Goal: Transaction & Acquisition: Purchase product/service

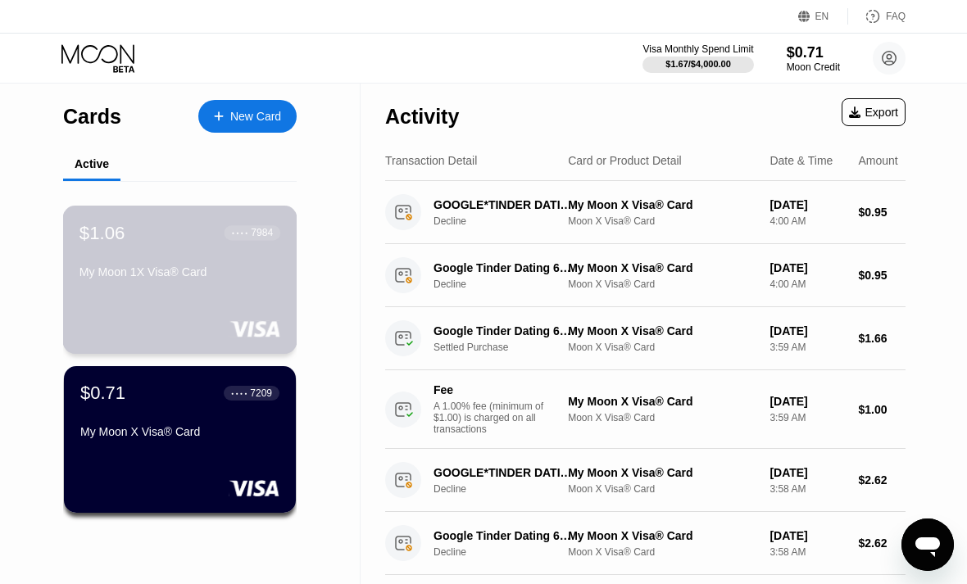
click at [166, 256] on div "$1.06 ● ● ● ● 7984 My Moon 1X Visa® Card" at bounding box center [179, 253] width 201 height 63
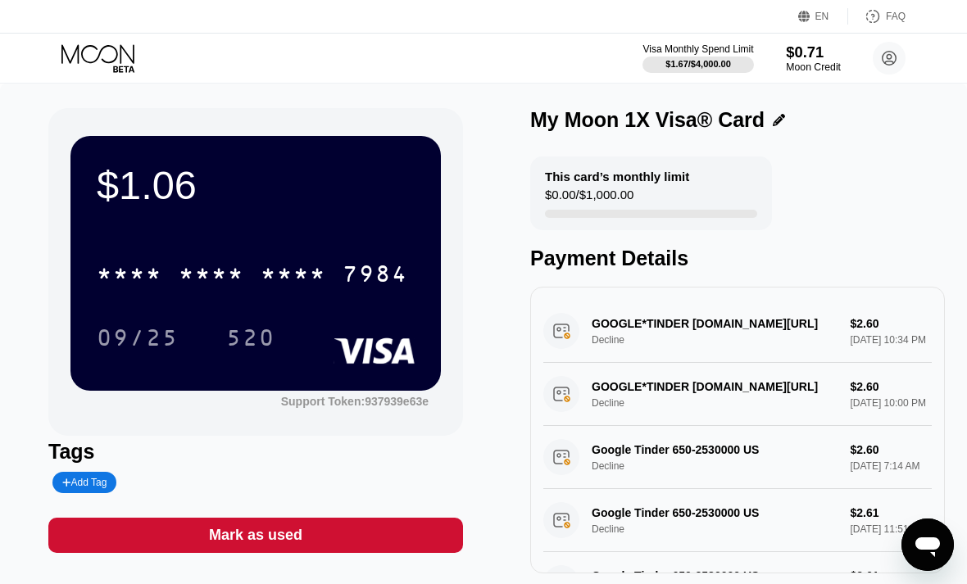
click at [792, 64] on div "Moon Credit" at bounding box center [813, 66] width 55 height 11
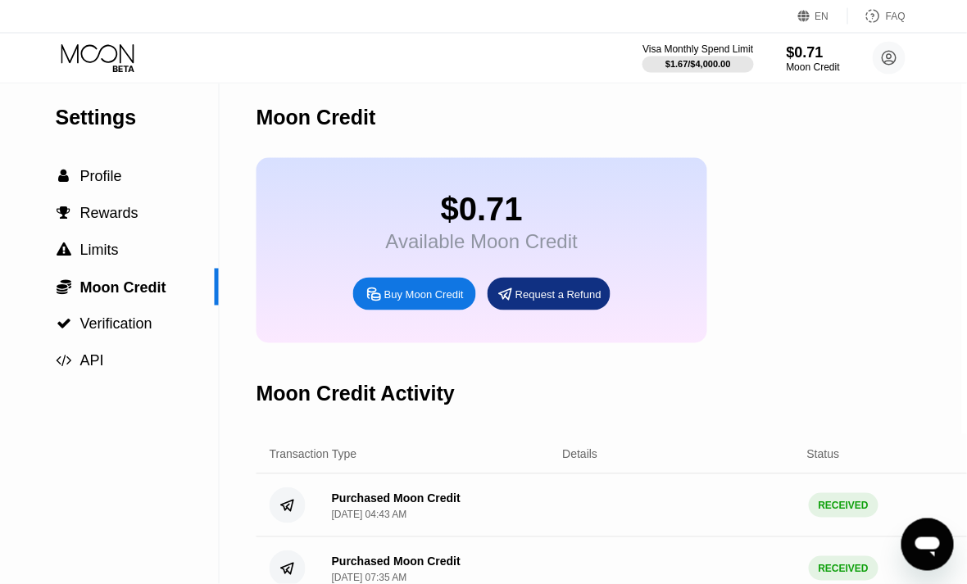
scroll to position [7, 7]
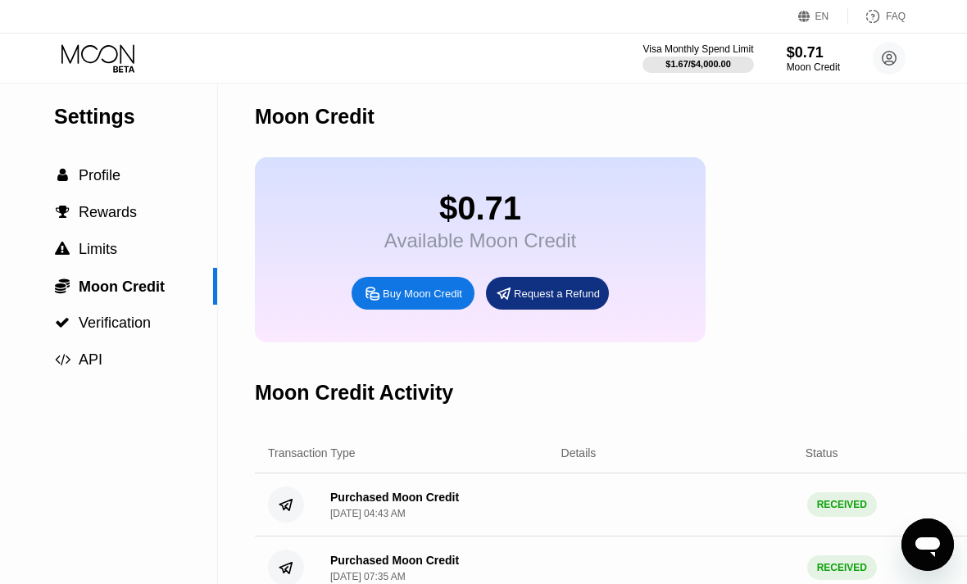
click at [403, 301] on div "Buy Moon Credit" at bounding box center [422, 294] width 79 height 14
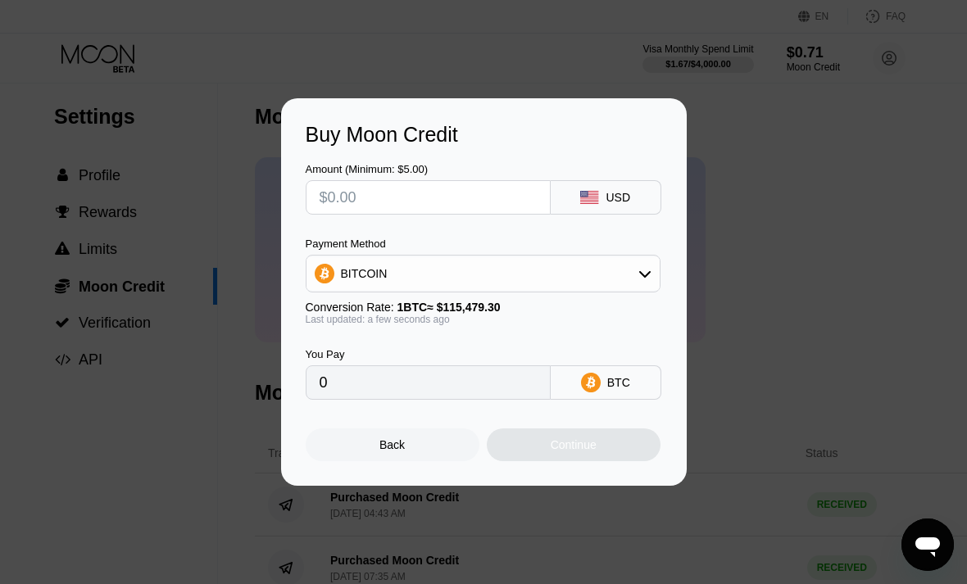
click at [413, 214] on input "text" at bounding box center [427, 197] width 217 height 33
type input "$4"
type input "0.00003464"
type input "0"
type input "$5"
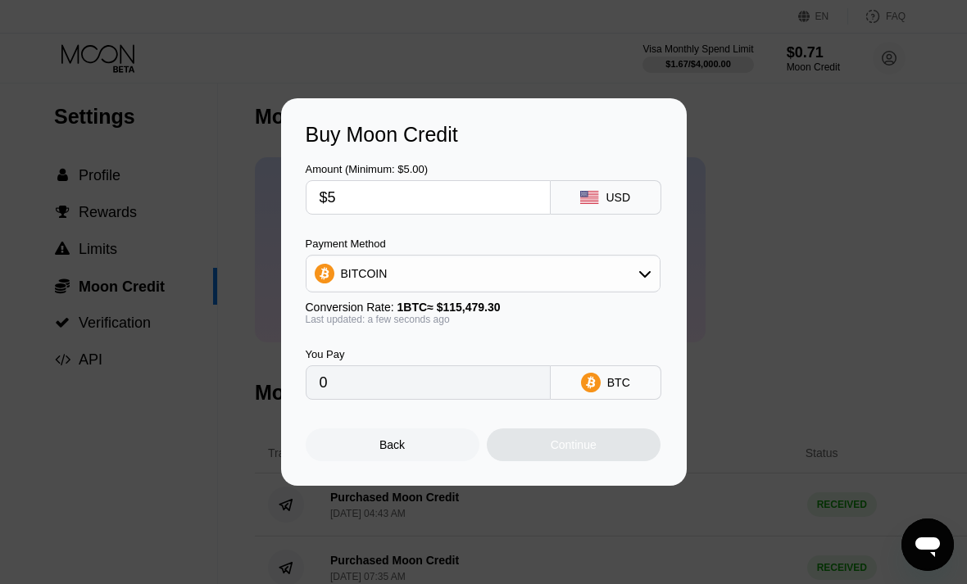
type input "0.00004330"
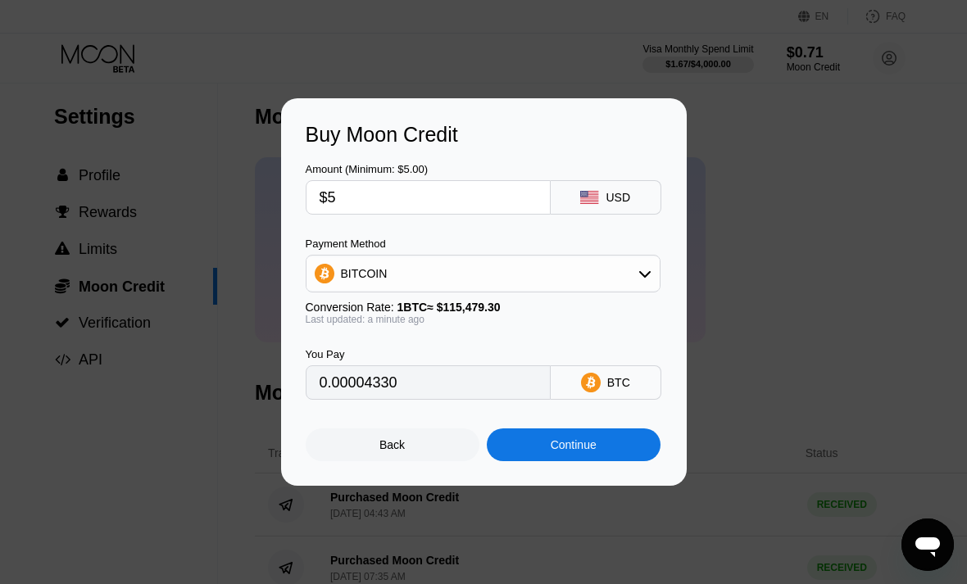
click at [616, 461] on div "Continue" at bounding box center [574, 444] width 174 height 33
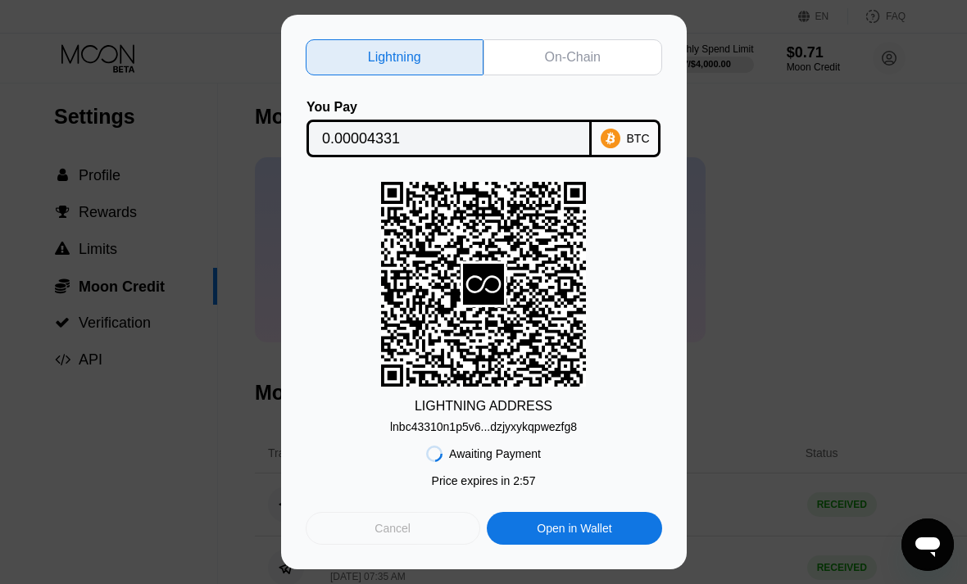
click at [397, 536] on div "Cancel" at bounding box center [392, 528] width 36 height 15
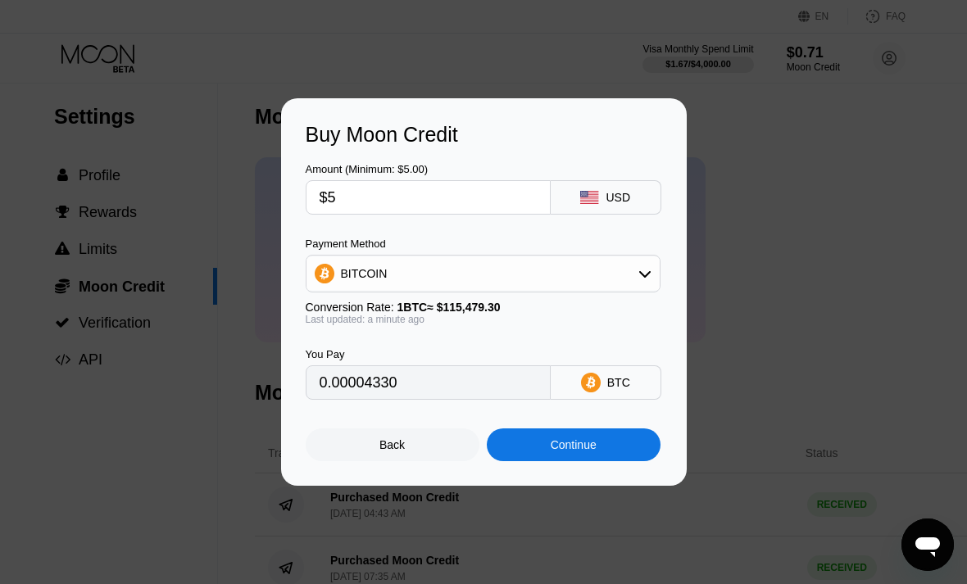
click at [468, 214] on input "$5" at bounding box center [427, 197] width 217 height 33
type input "0"
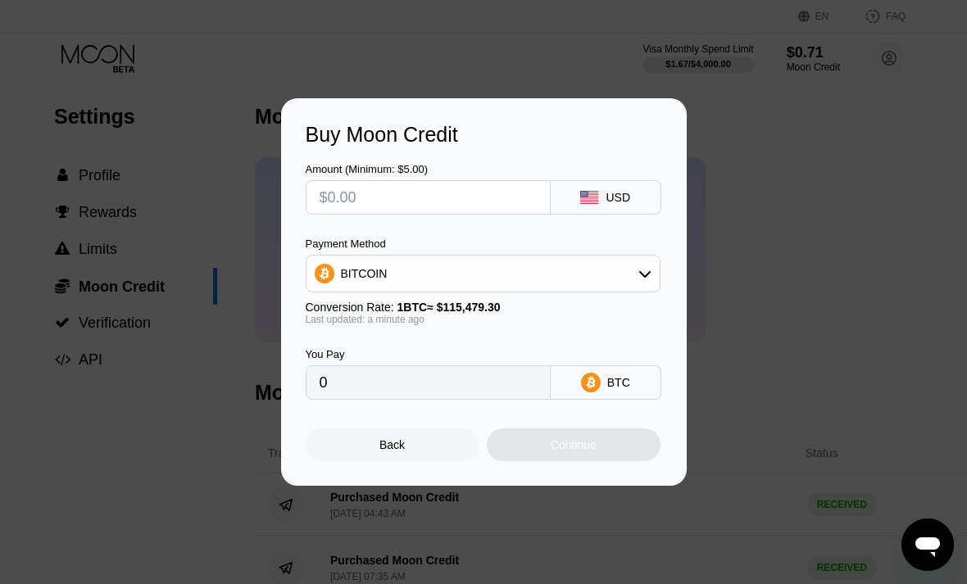
type input "$8"
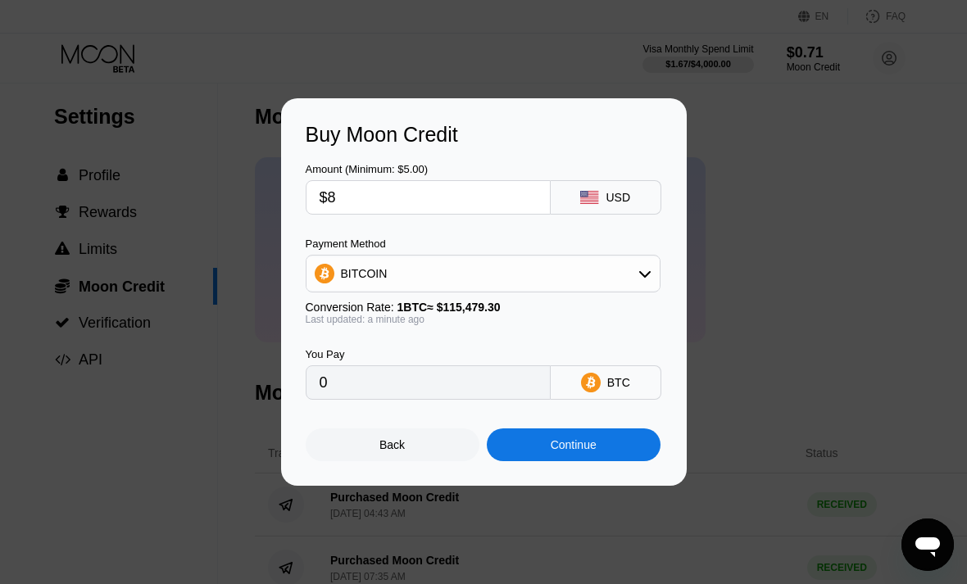
type input "0.00006928"
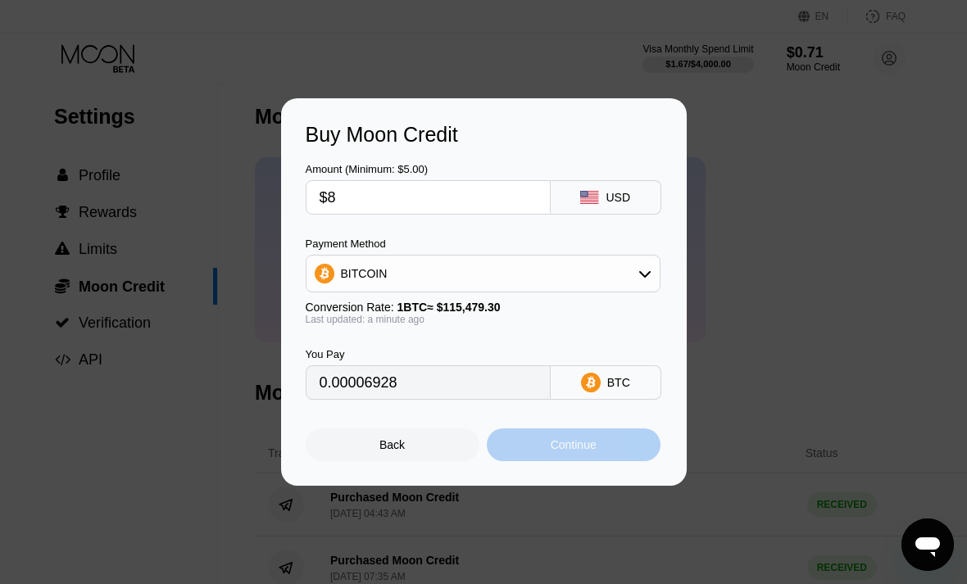
click at [565, 461] on div "Continue" at bounding box center [574, 444] width 174 height 33
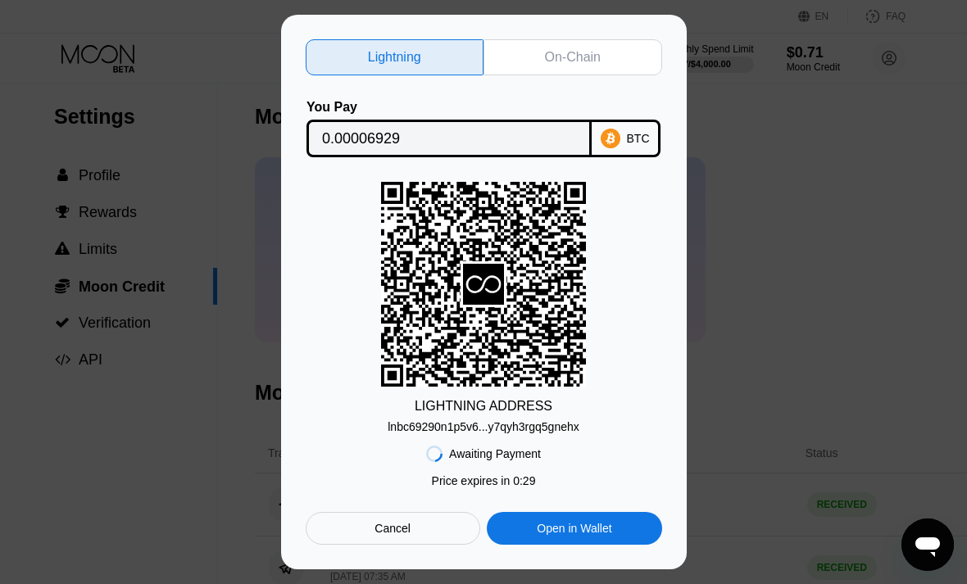
click at [521, 433] on div "lnbc69290n1p5v6...y7qyh3rgq5gnehx" at bounding box center [483, 426] width 192 height 13
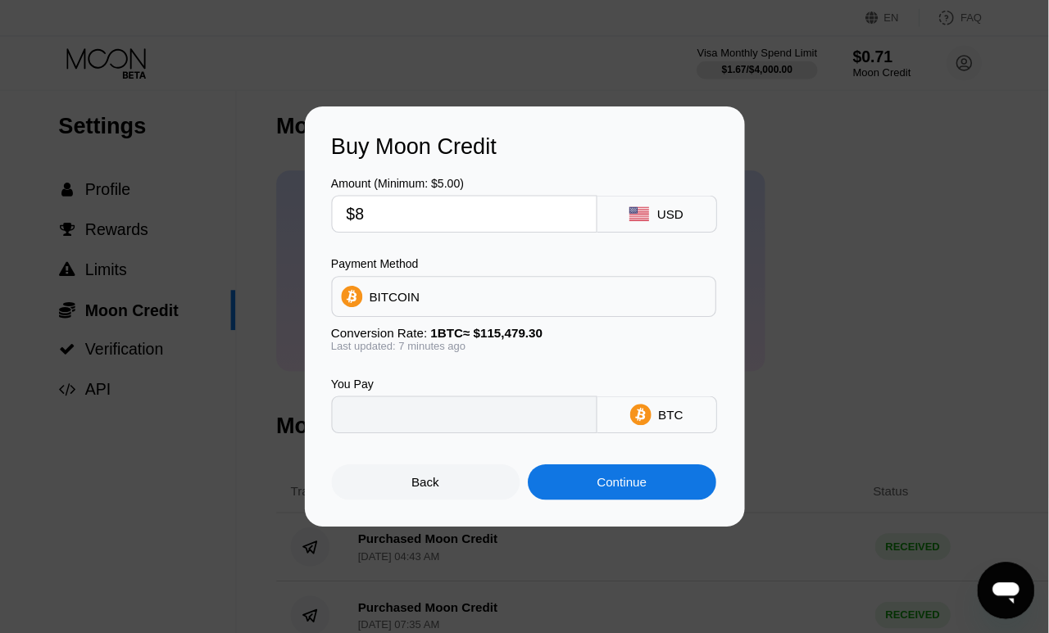
scroll to position [0, 0]
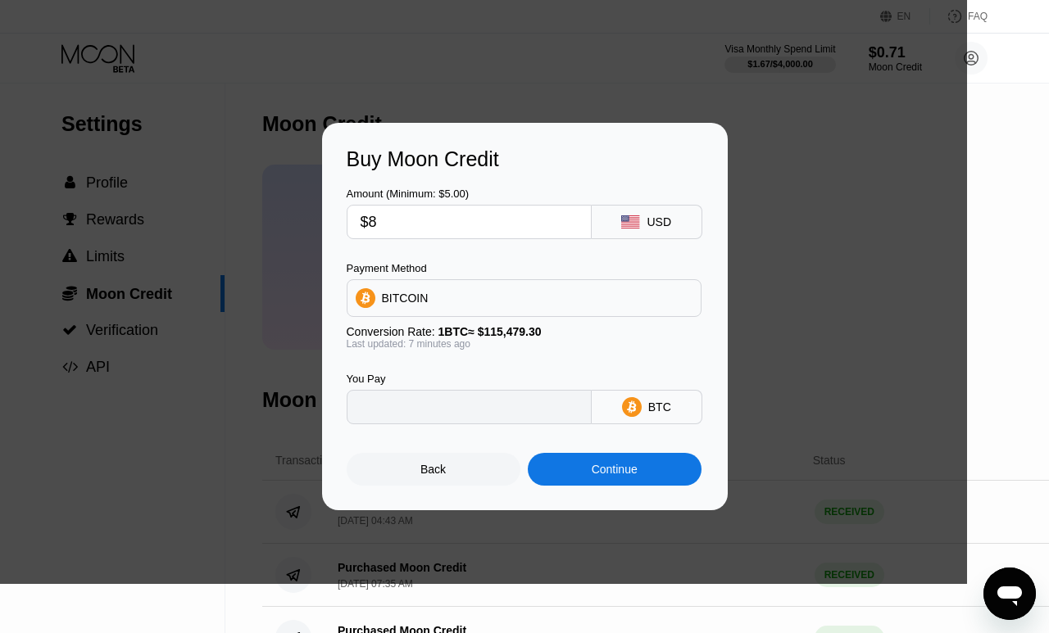
type input "0.00006928"
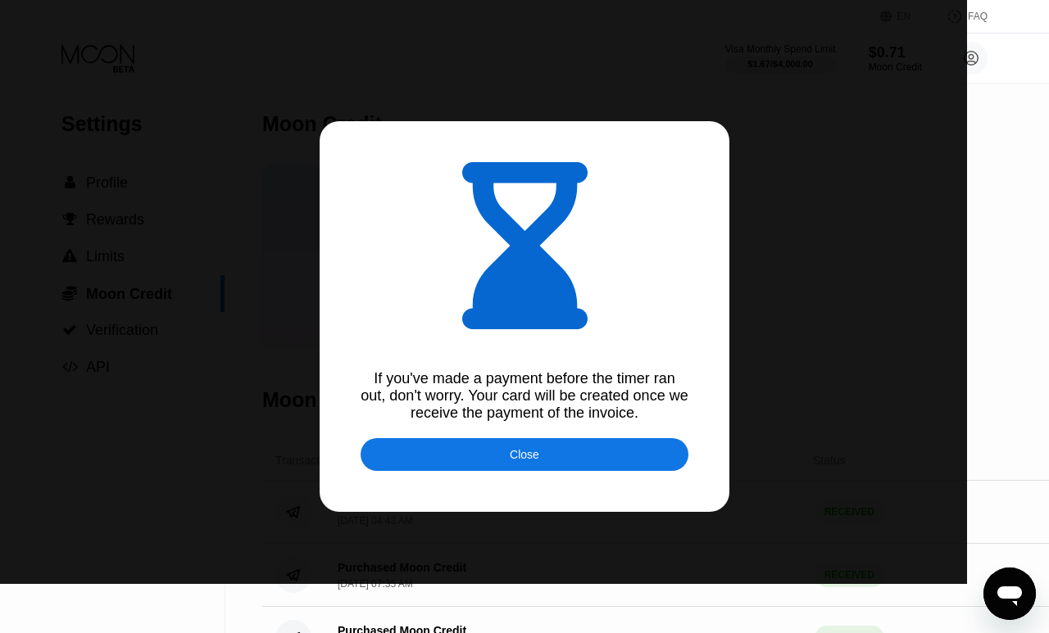
click at [593, 471] on div "Close" at bounding box center [524, 454] width 328 height 33
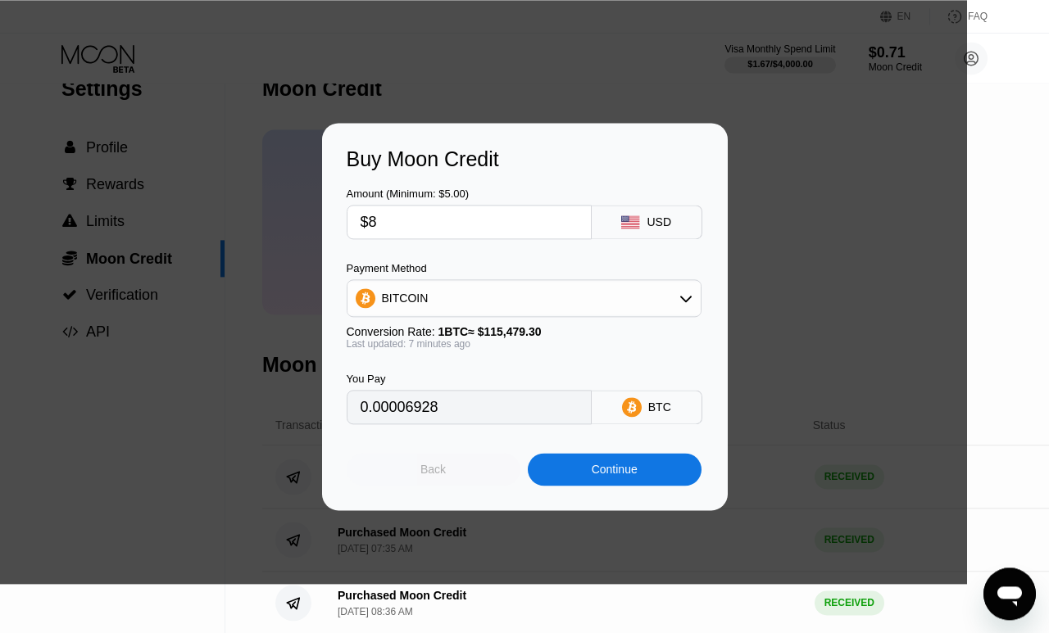
scroll to position [35, 0]
click at [431, 476] on div "Back" at bounding box center [432, 469] width 25 height 13
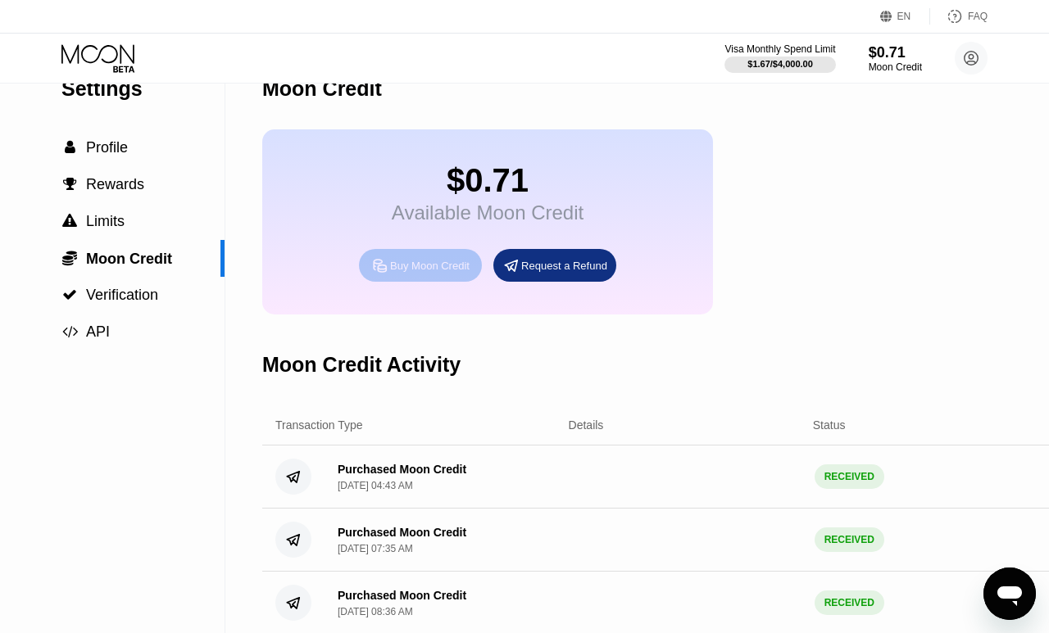
click at [411, 273] on div "Buy Moon Credit" at bounding box center [429, 266] width 79 height 14
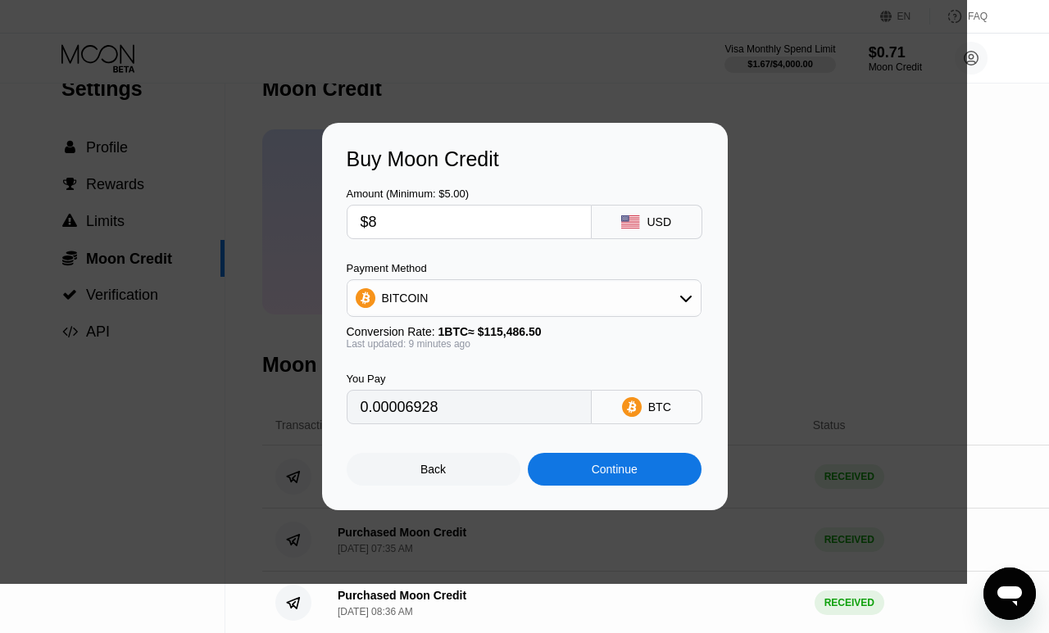
click at [442, 238] on input "$8" at bounding box center [468, 222] width 217 height 33
type input "0"
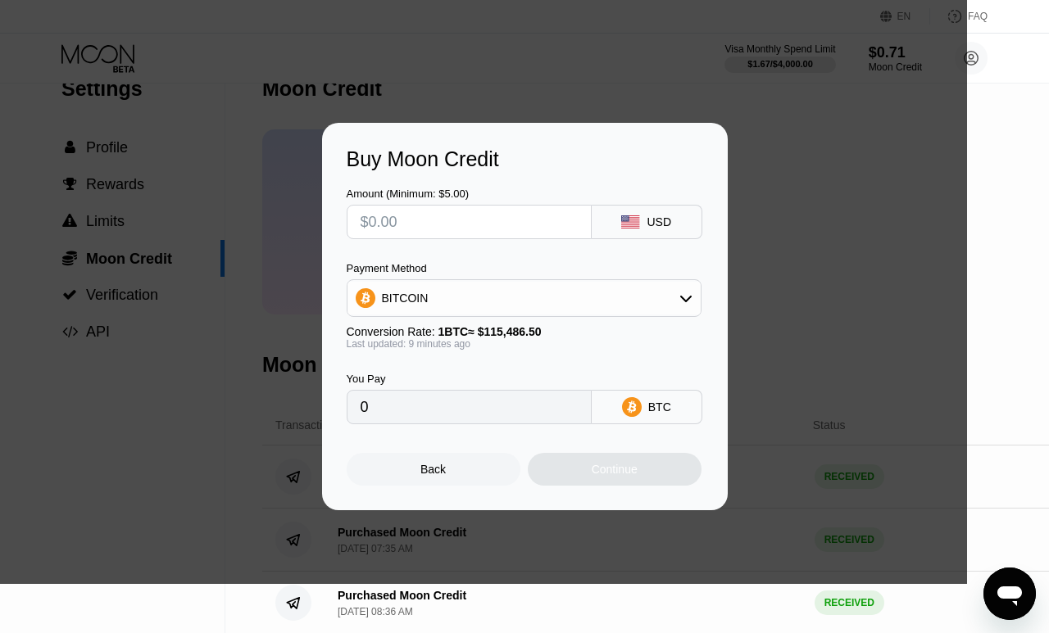
type input "$7"
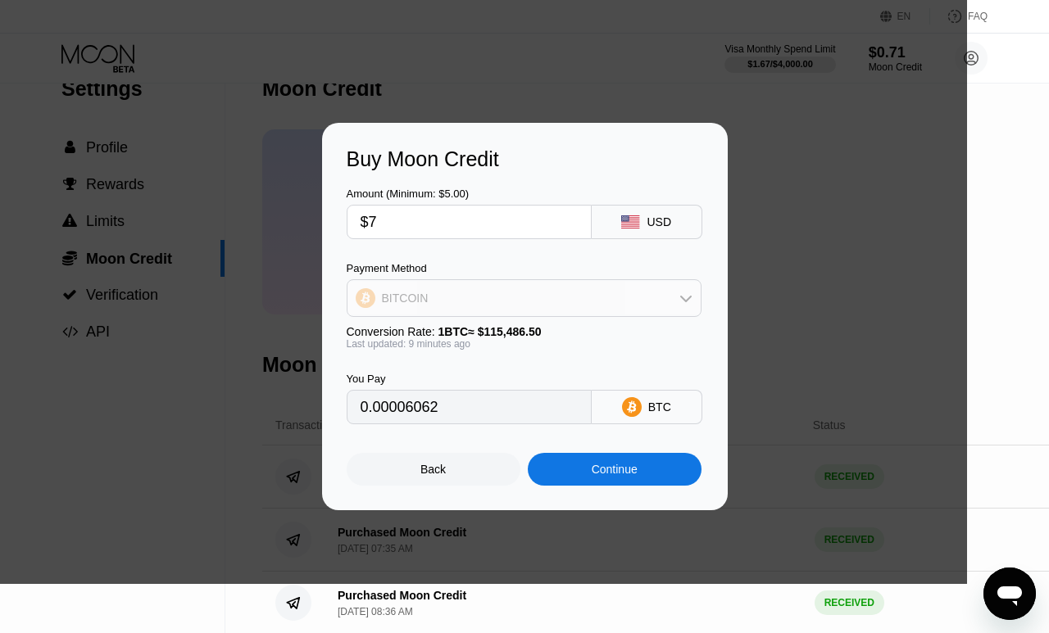
click at [627, 315] on div "BITCOIN" at bounding box center [523, 298] width 353 height 33
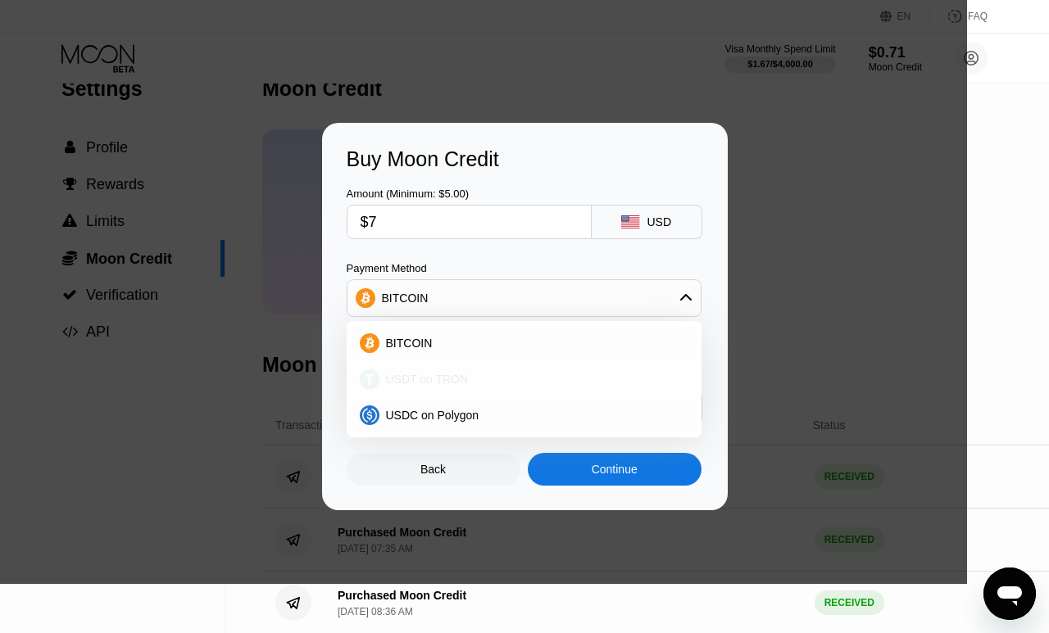
click at [485, 386] on div "USDT on TRON" at bounding box center [533, 379] width 309 height 13
type input "7.07"
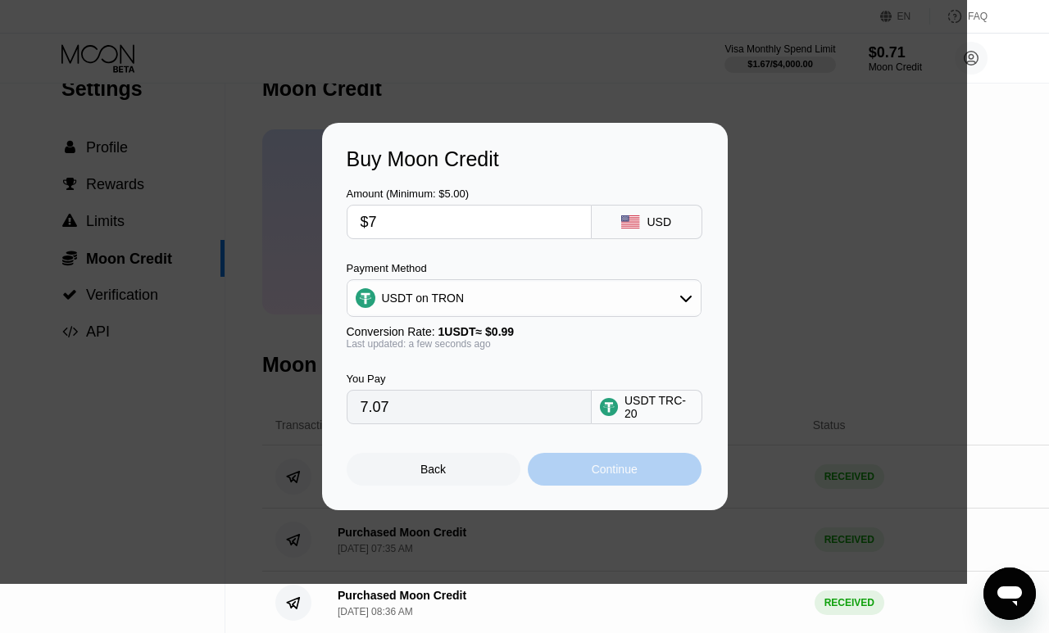
click at [666, 486] on div "Continue" at bounding box center [615, 469] width 174 height 33
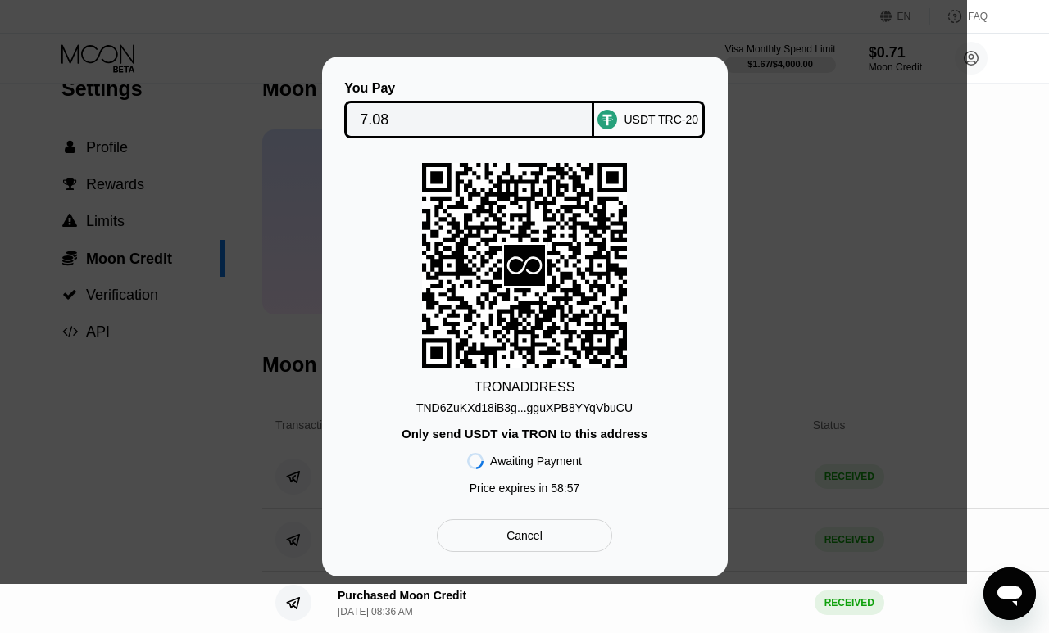
click at [573, 415] on div "TND6ZuKXd18iB3g...gguXPB8YYqVbuCU" at bounding box center [524, 407] width 216 height 13
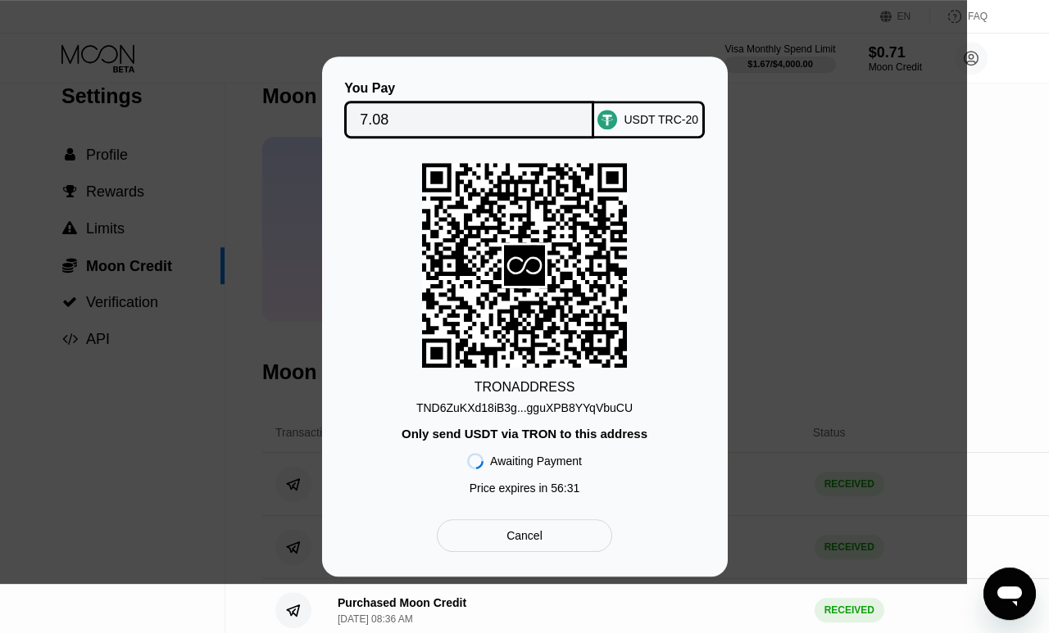
scroll to position [28, 0]
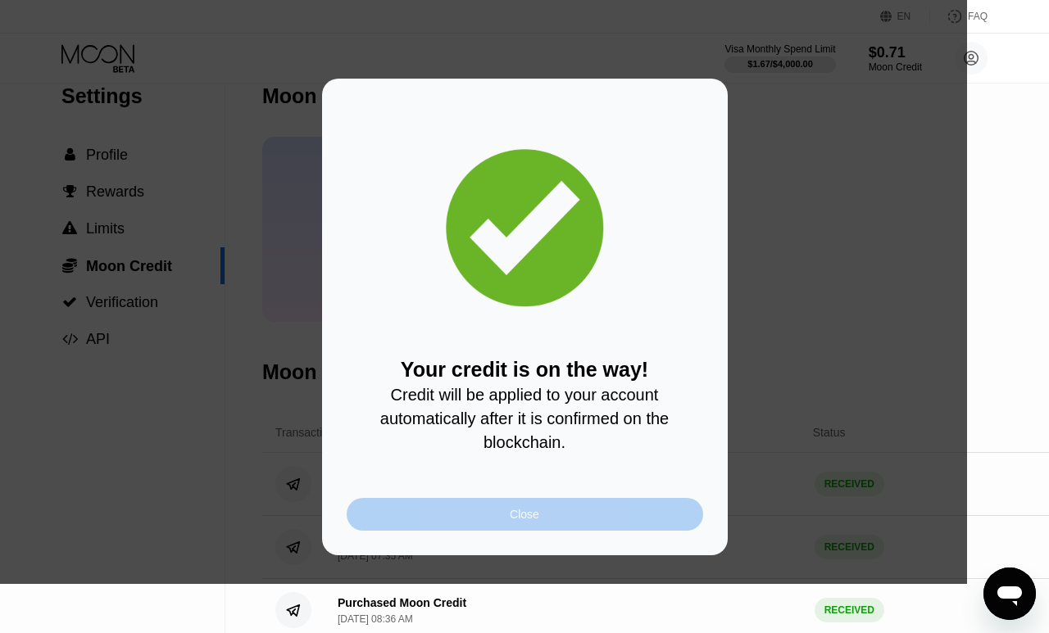
click at [517, 521] on div "Close" at bounding box center [524, 514] width 29 height 13
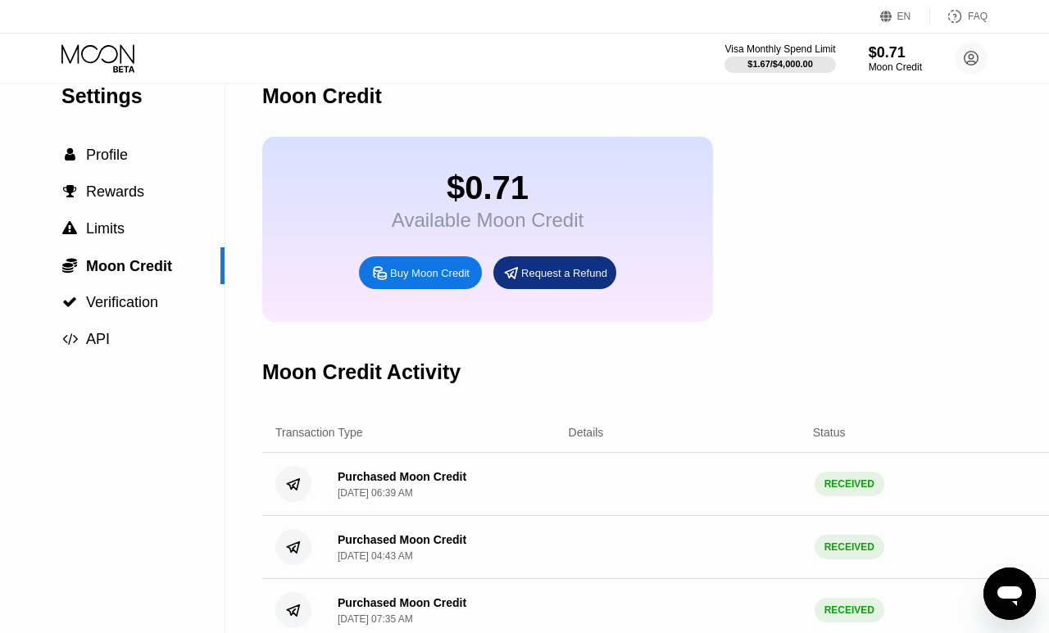
scroll to position [0, 0]
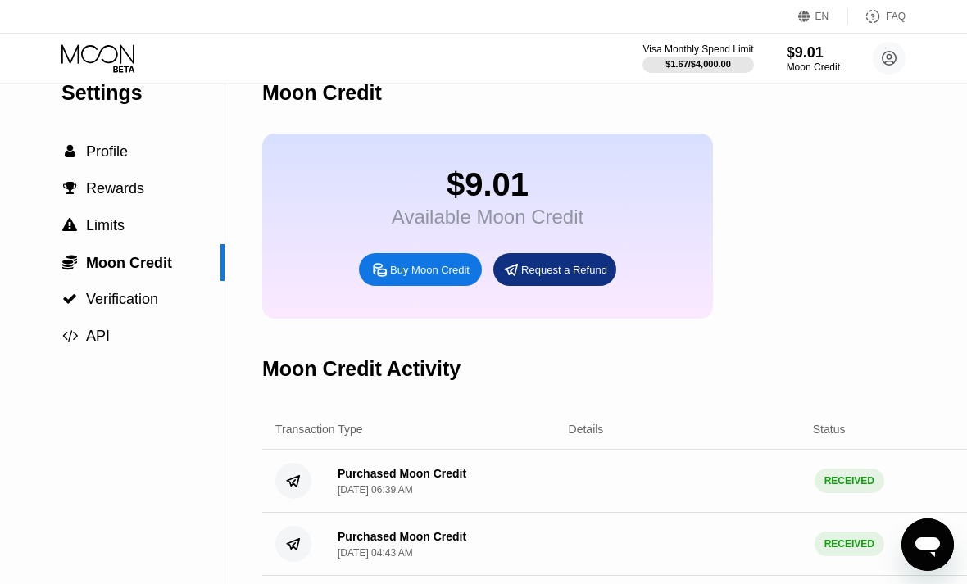
scroll to position [30, 0]
click at [816, 43] on div "$9.01" at bounding box center [813, 51] width 55 height 17
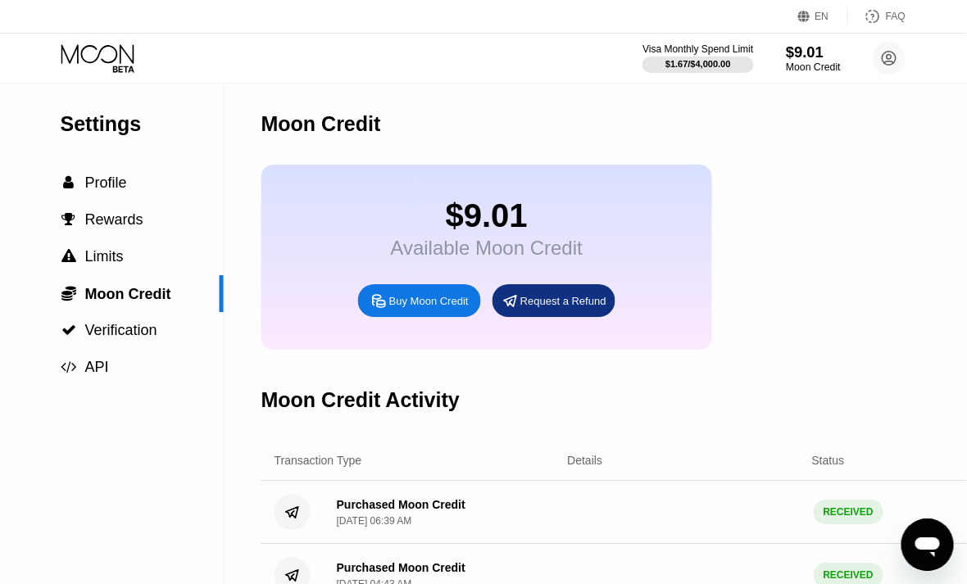
scroll to position [0, 2]
click at [802, 61] on div "$9.01" at bounding box center [813, 51] width 55 height 17
click at [117, 182] on span "Profile" at bounding box center [105, 182] width 42 height 16
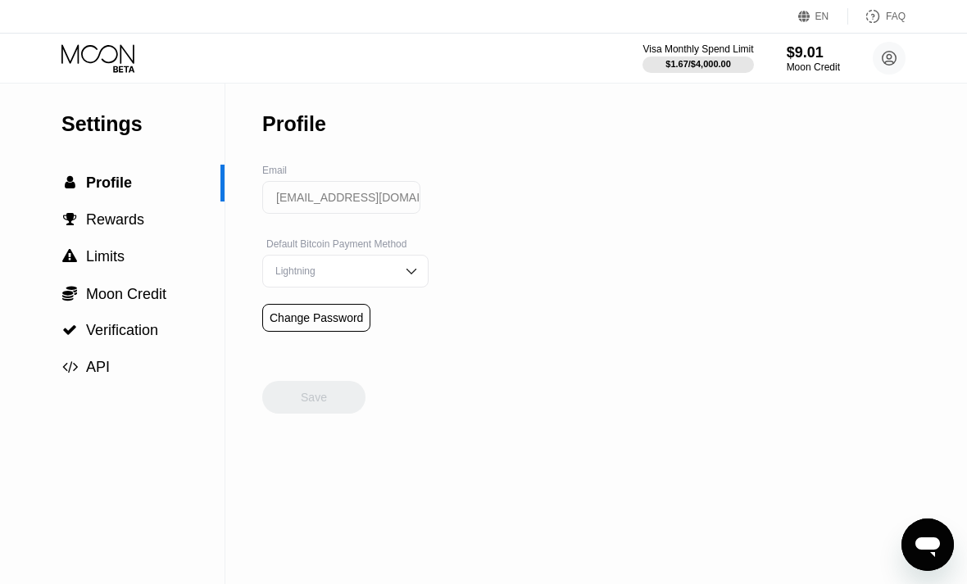
click at [105, 54] on icon at bounding box center [99, 58] width 76 height 29
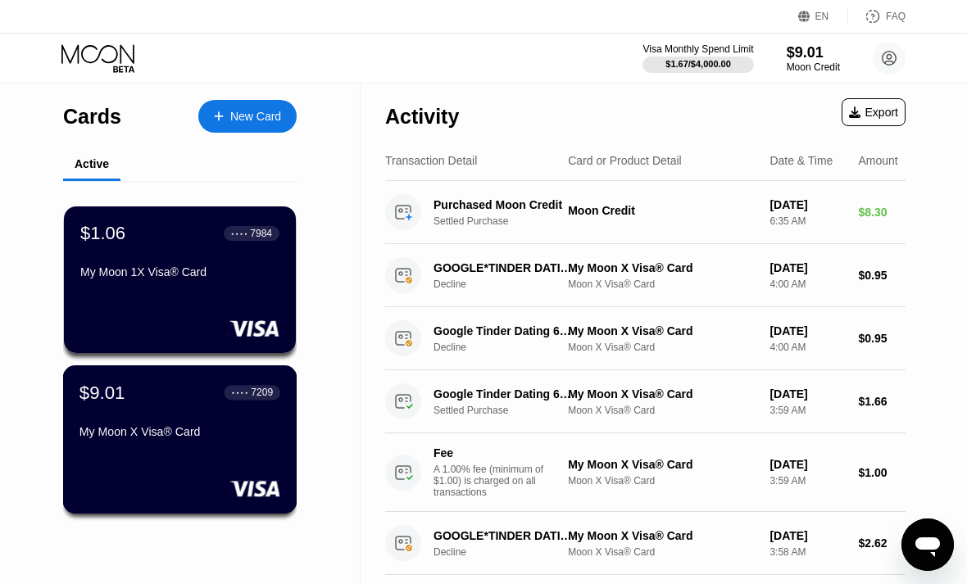
click at [138, 420] on div "$9.01 ● ● ● ● 7209 My Moon X Visa® Card" at bounding box center [179, 413] width 201 height 63
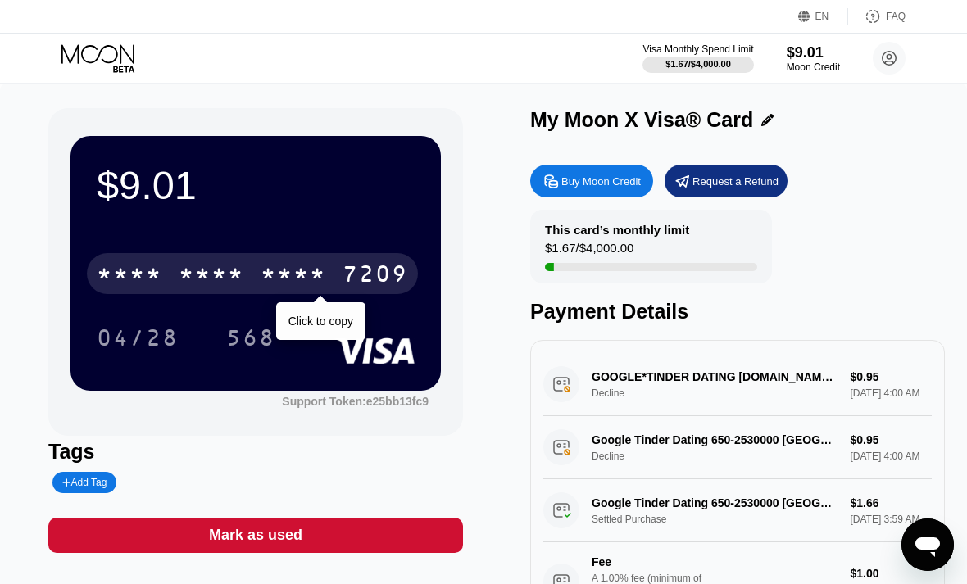
click at [236, 277] on div "* * * *" at bounding box center [212, 276] width 66 height 26
